Goal: Task Accomplishment & Management: Manage account settings

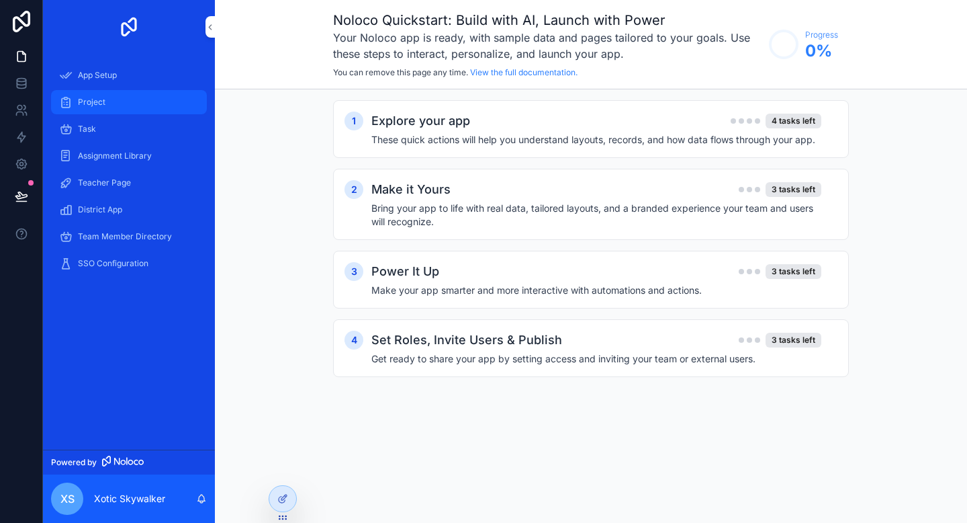
click at [118, 101] on div "Project" at bounding box center [129, 101] width 140 height 21
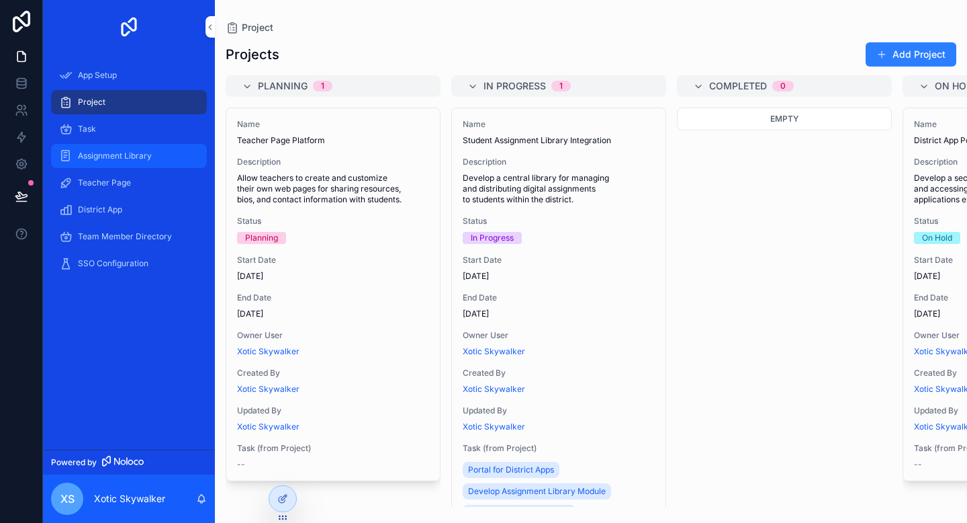
click at [110, 147] on div "Assignment Library" at bounding box center [129, 155] width 140 height 21
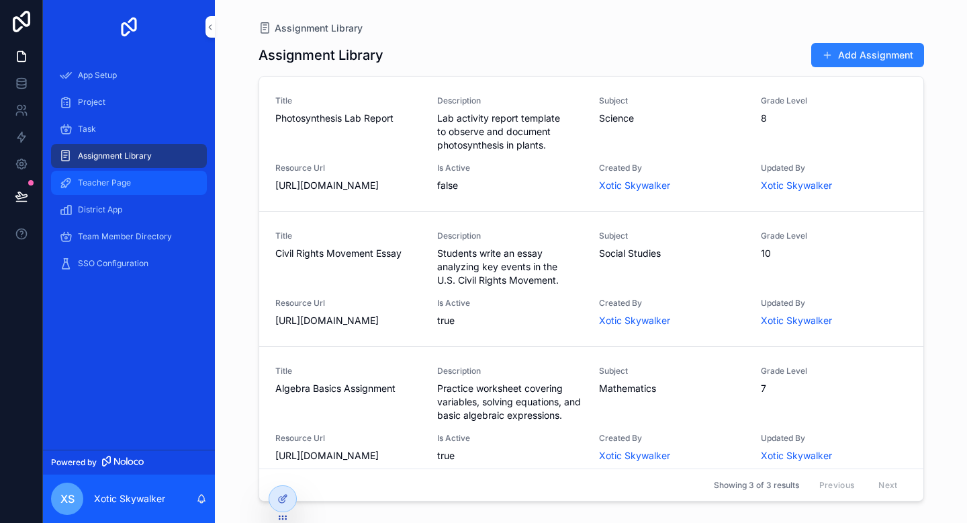
click at [100, 191] on div "Teacher Page" at bounding box center [129, 182] width 140 height 21
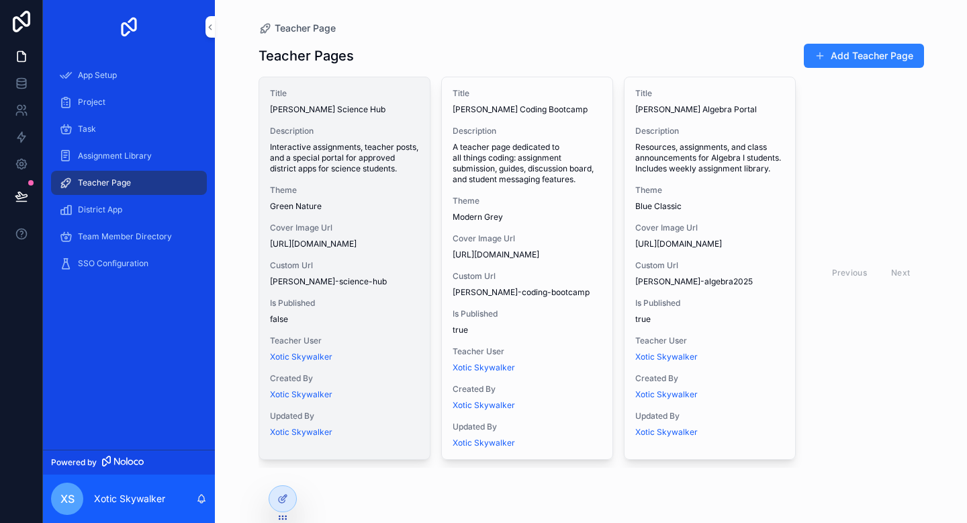
click at [383, 206] on div "Theme Green Nature" at bounding box center [344, 198] width 149 height 27
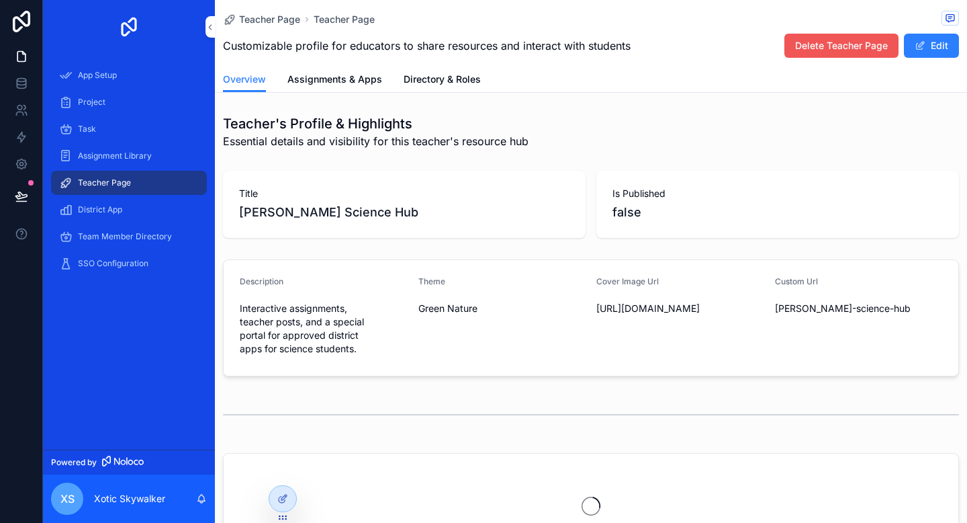
click at [825, 47] on span "Delete Teacher Page" at bounding box center [841, 45] width 93 height 13
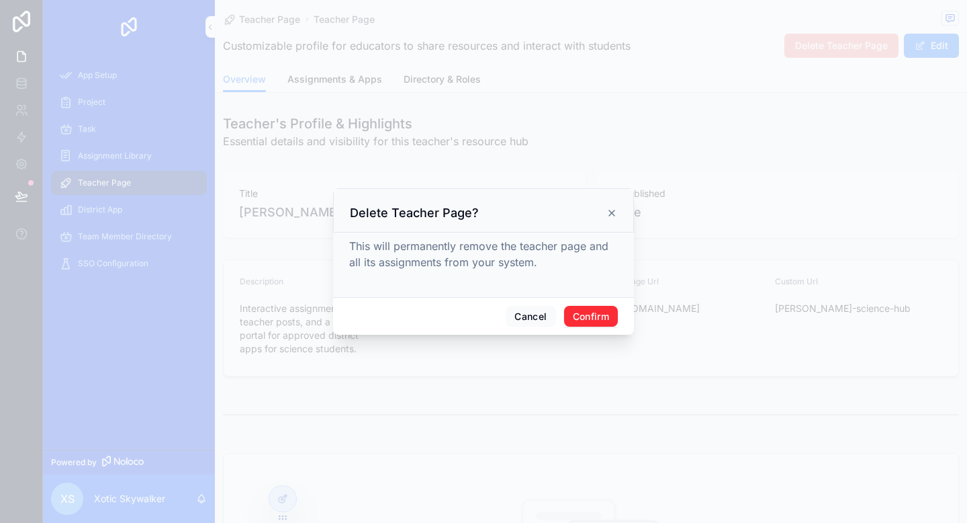
click at [594, 314] on button "Confirm" at bounding box center [591, 316] width 54 height 21
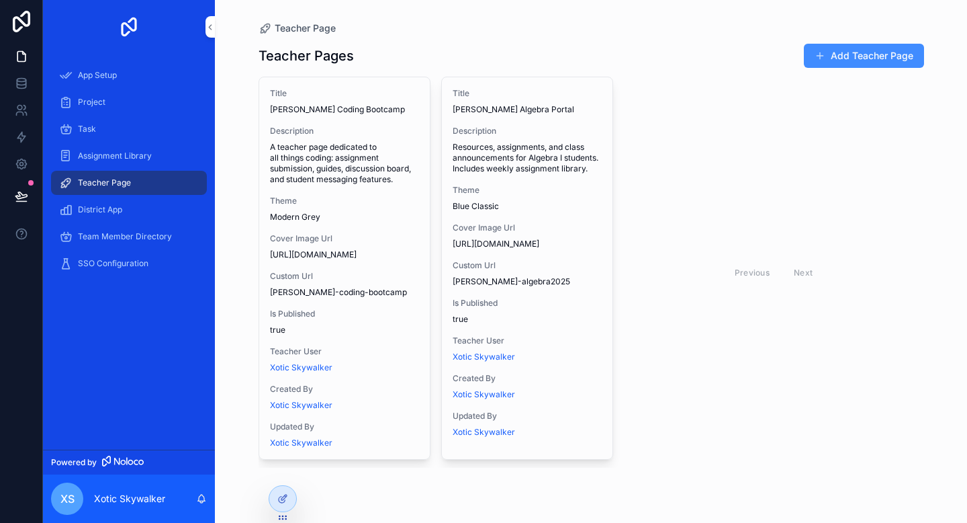
click at [865, 51] on button "Add Teacher Page" at bounding box center [864, 56] width 120 height 24
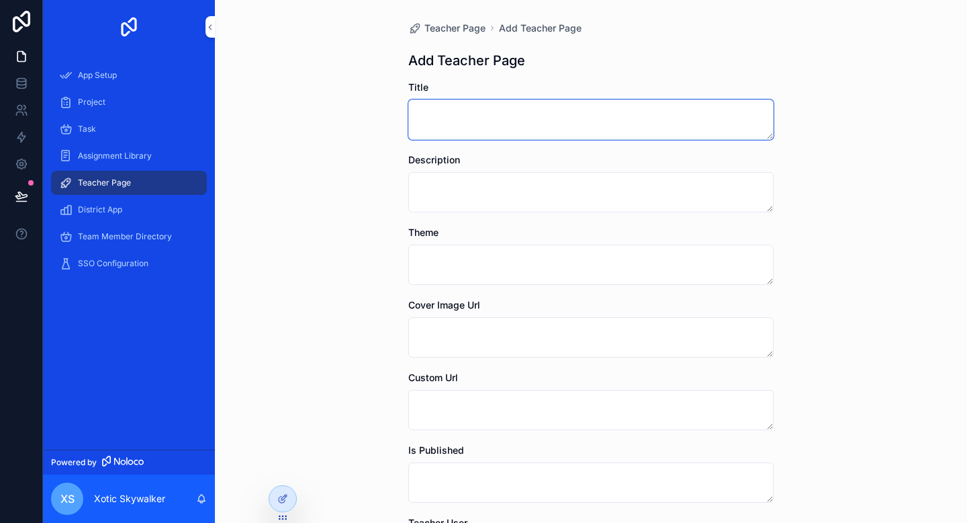
click at [544, 128] on textarea "scrollable content" at bounding box center [590, 119] width 365 height 40
type textarea "*"
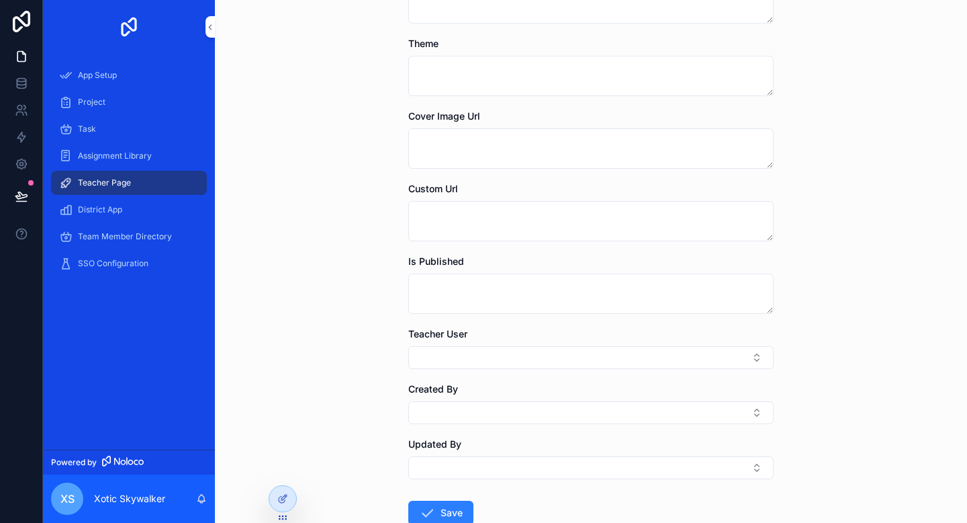
scroll to position [277, 0]
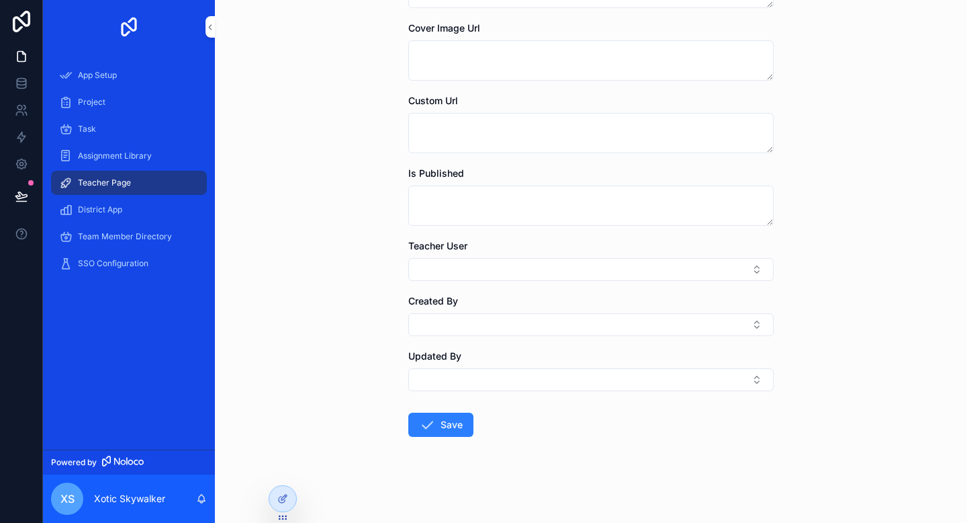
type textarea "**********"
click at [446, 437] on form "**********" at bounding box center [590, 163] width 365 height 719
click at [448, 420] on button "Save" at bounding box center [440, 424] width 65 height 24
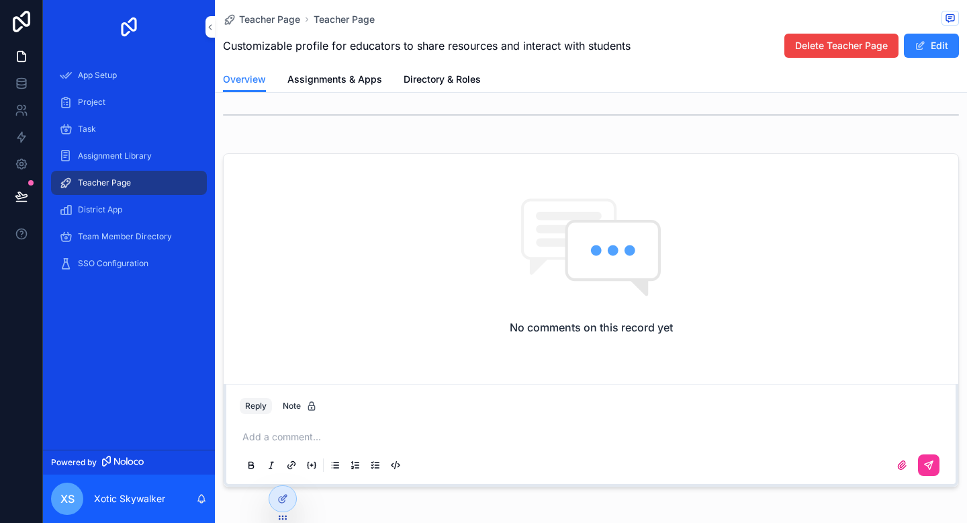
scroll to position [259, 0]
click at [107, 210] on span "District App" at bounding box center [100, 209] width 44 height 11
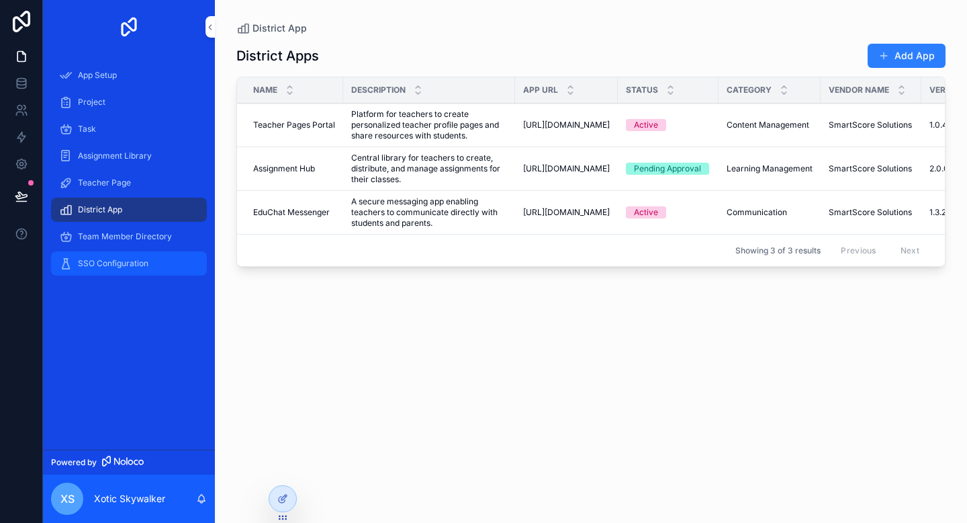
click at [142, 260] on span "SSO Configuration" at bounding box center [113, 263] width 71 height 11
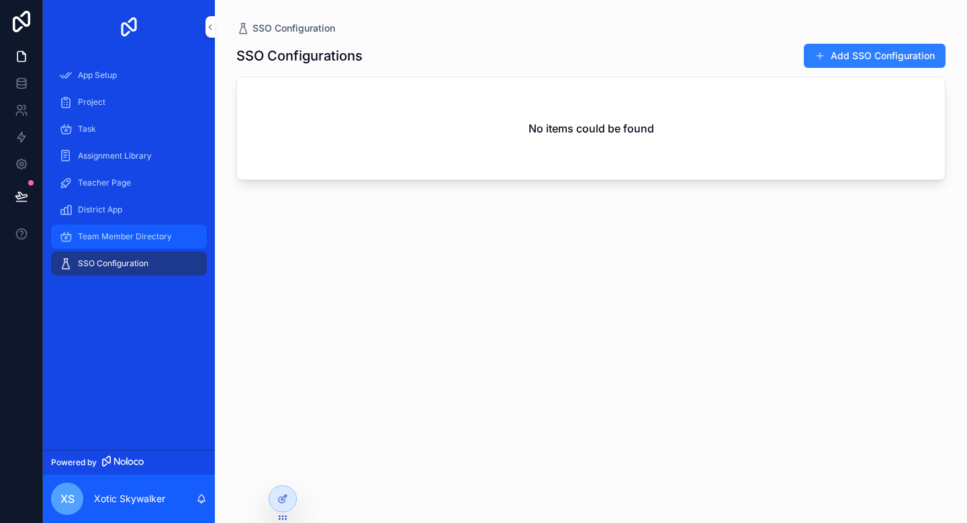
click at [168, 243] on div "Team Member Directory" at bounding box center [129, 236] width 140 height 21
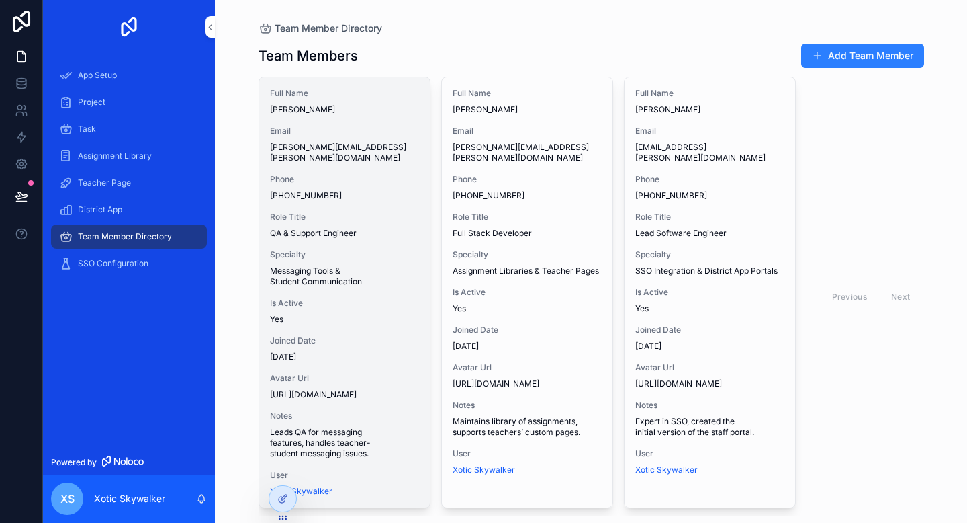
click at [326, 249] on span "Specialty" at bounding box center [344, 254] width 149 height 11
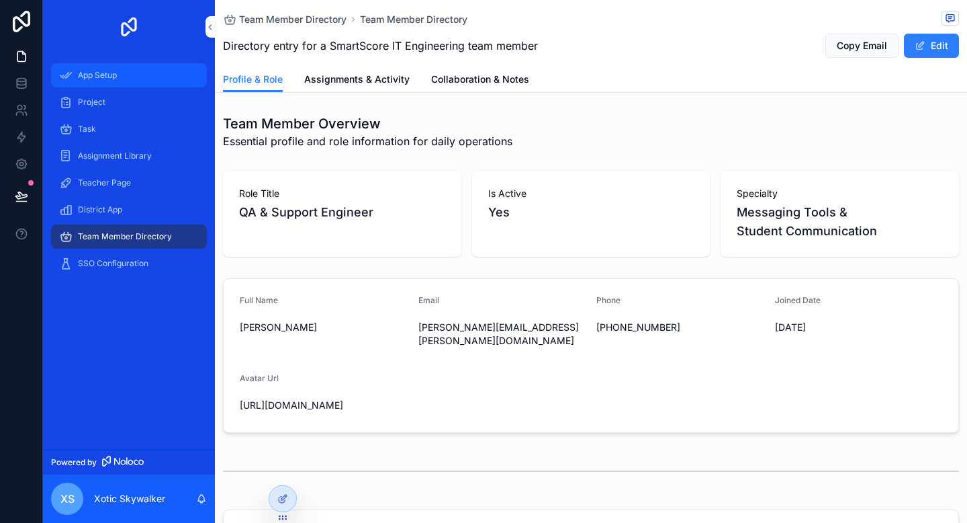
click at [157, 83] on div "App Setup" at bounding box center [129, 74] width 140 height 21
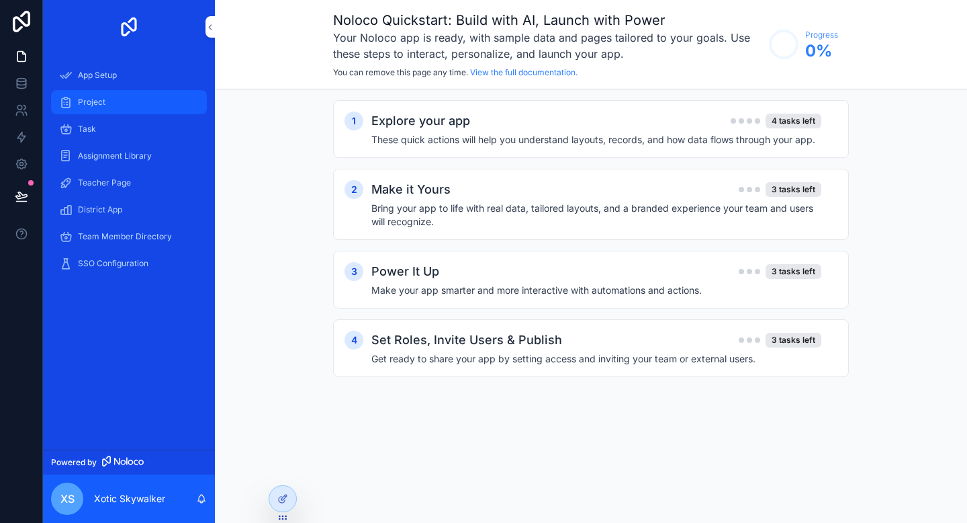
click at [159, 91] on div "Project" at bounding box center [129, 101] width 140 height 21
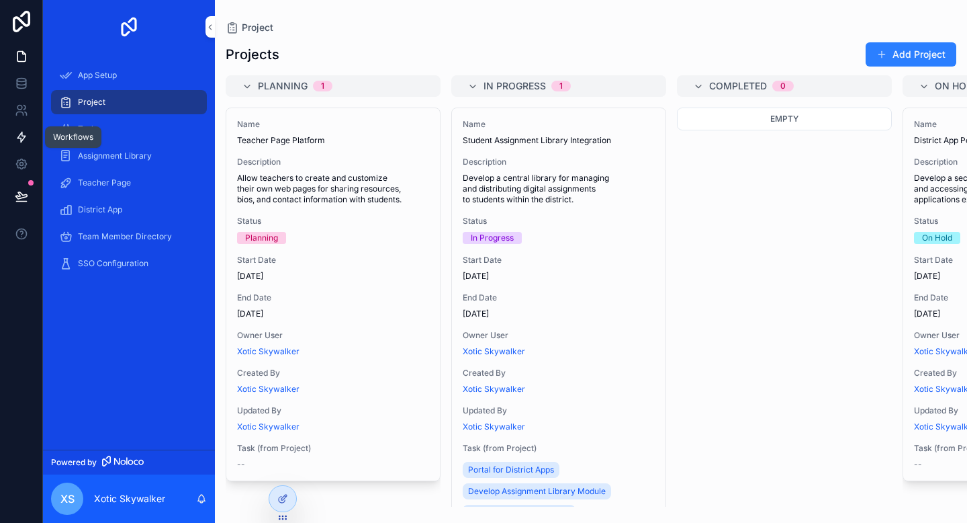
click at [15, 140] on icon at bounding box center [21, 136] width 13 height 13
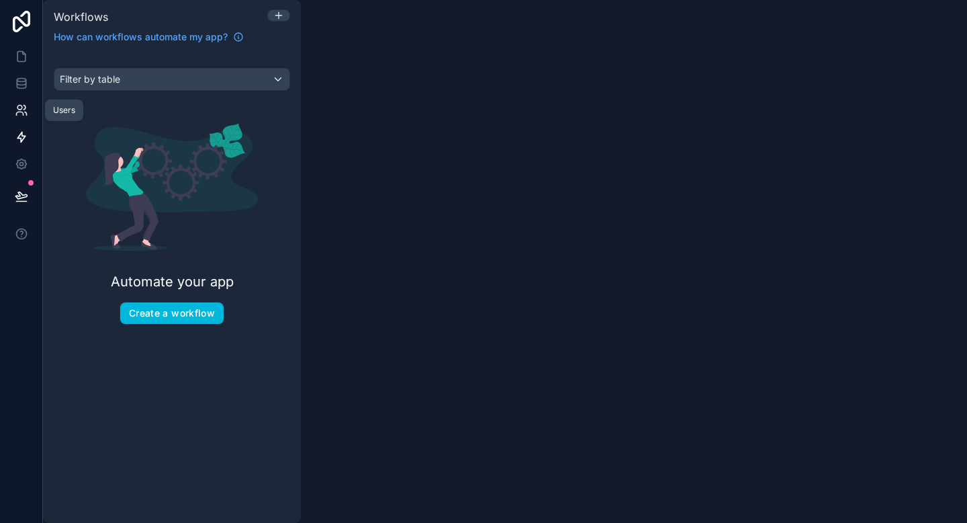
click at [24, 109] on icon at bounding box center [25, 107] width 2 height 4
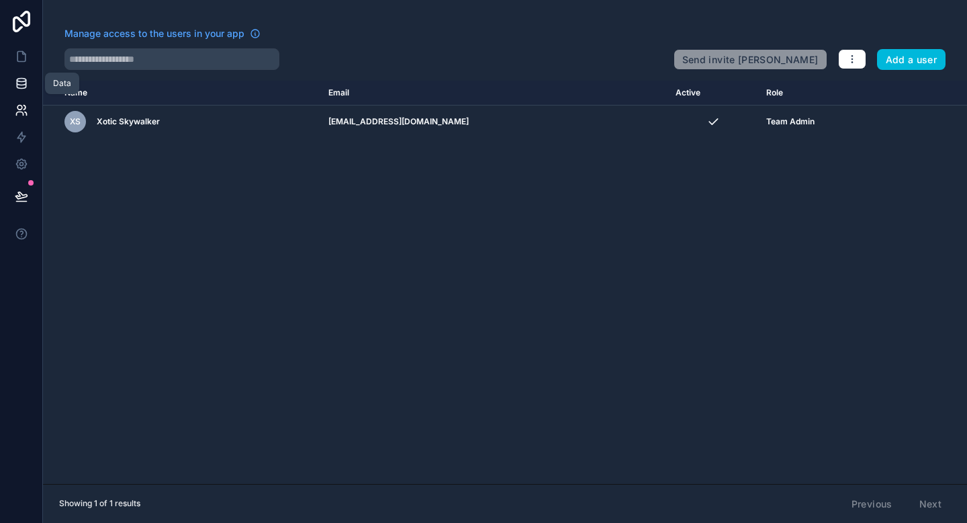
click at [21, 90] on link at bounding box center [21, 83] width 42 height 27
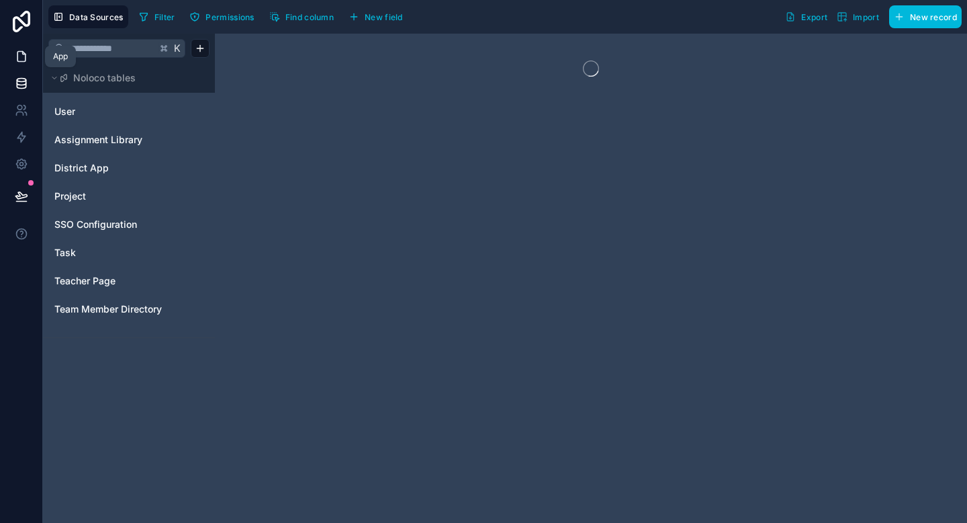
click at [21, 61] on icon at bounding box center [21, 57] width 8 height 10
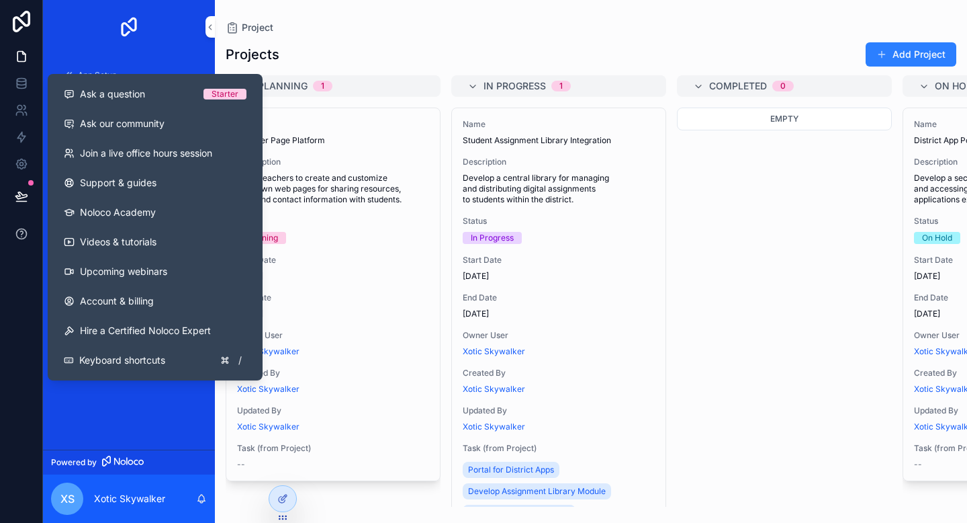
click at [15, 237] on icon at bounding box center [21, 233] width 13 height 13
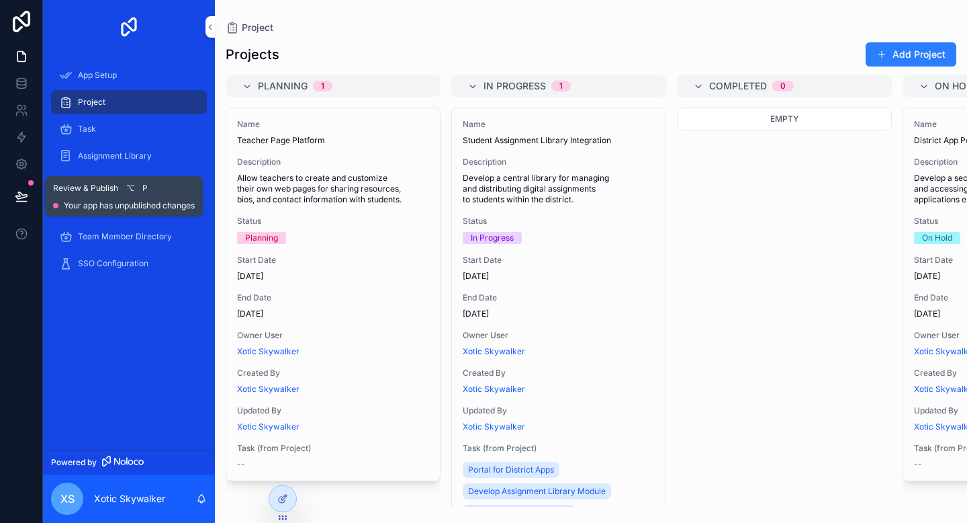
click at [28, 190] on button at bounding box center [22, 196] width 30 height 38
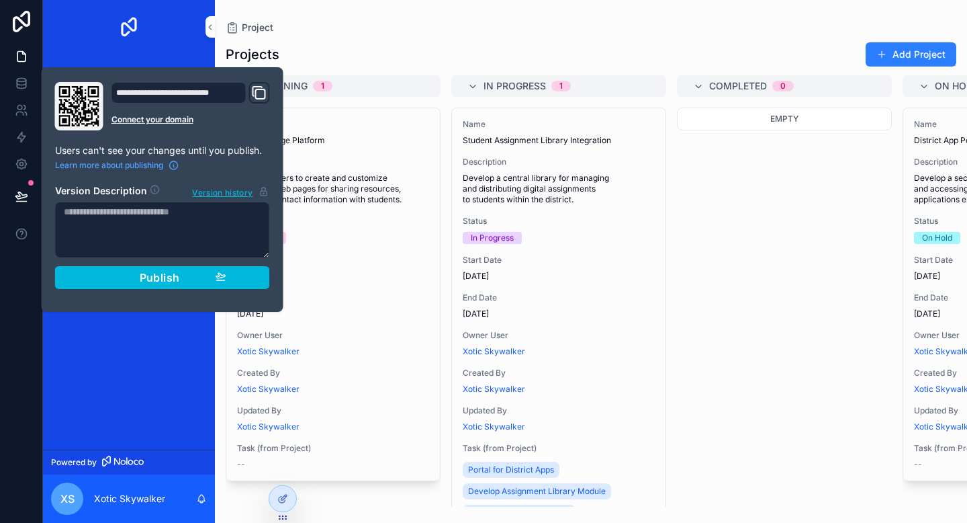
click at [102, 214] on textarea at bounding box center [162, 229] width 215 height 56
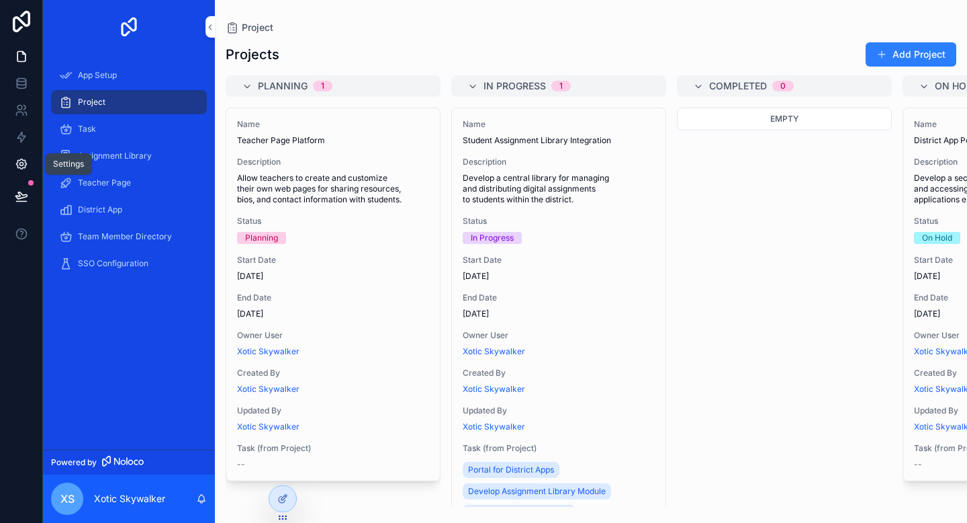
click at [28, 163] on link at bounding box center [21, 163] width 42 height 27
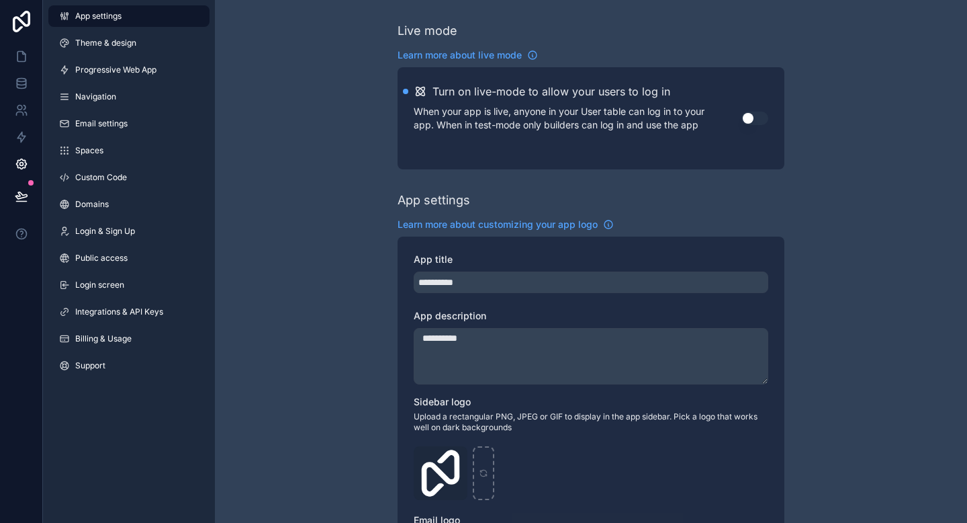
click at [110, 11] on span "App settings" at bounding box center [98, 16] width 46 height 11
click at [11, 52] on link at bounding box center [21, 56] width 42 height 27
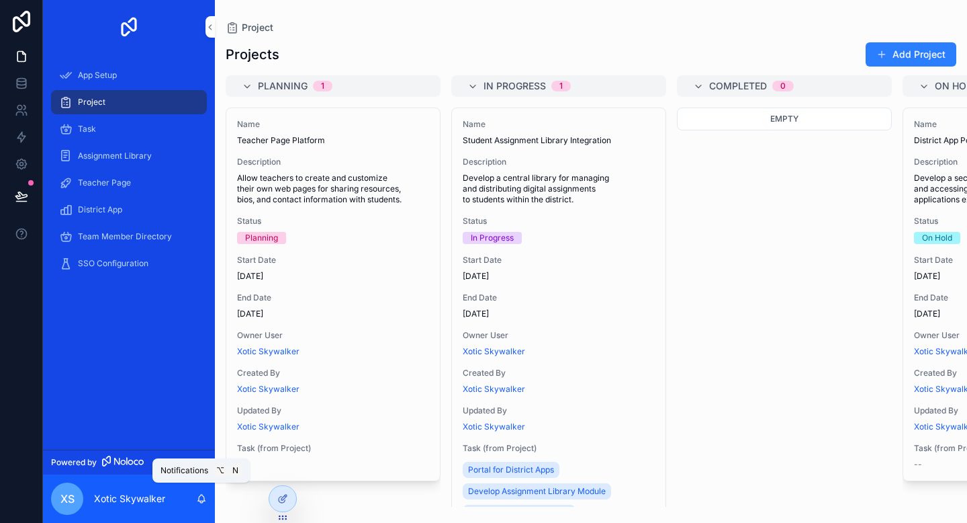
click at [198, 496] on icon "scrollable content" at bounding box center [201, 498] width 11 height 11
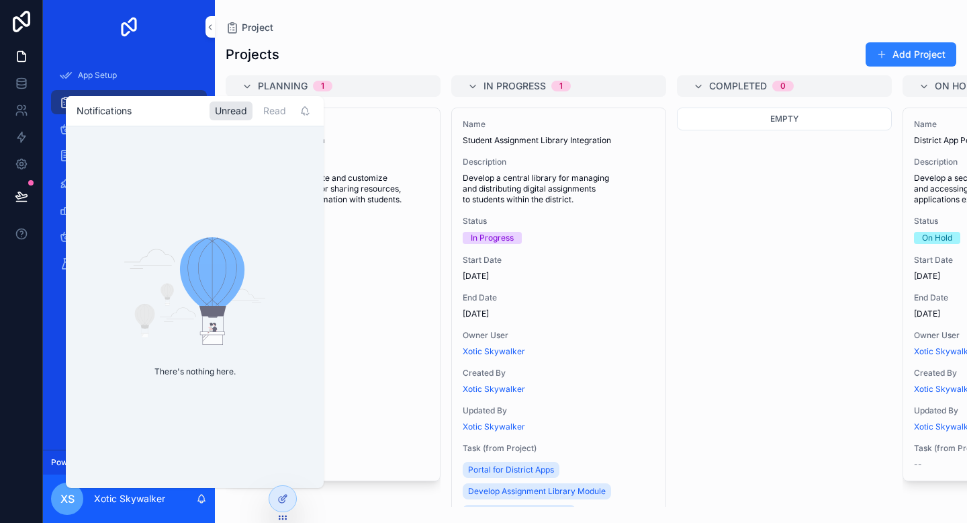
click at [173, 35] on link "scrollable content" at bounding box center [129, 26] width 156 height 21
